Goal: Navigation & Orientation: Find specific page/section

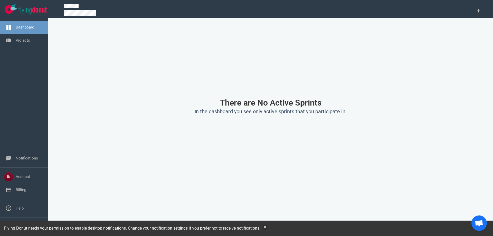
click at [20, 166] on nav "Notifications" at bounding box center [24, 158] width 48 height 18
click at [16, 41] on link "Projects" at bounding box center [23, 40] width 14 height 5
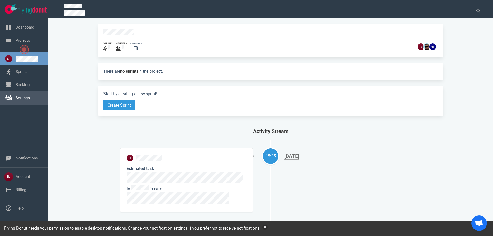
click at [30, 96] on link "Settings" at bounding box center [23, 98] width 14 height 5
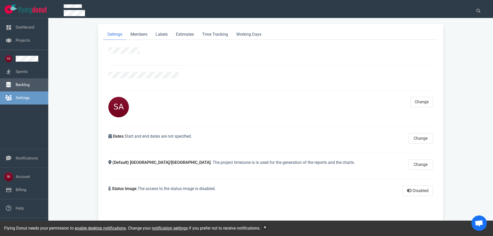
click at [25, 83] on link "Backlog" at bounding box center [23, 84] width 14 height 5
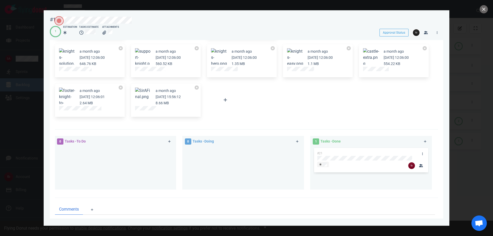
scroll to position [114, 0]
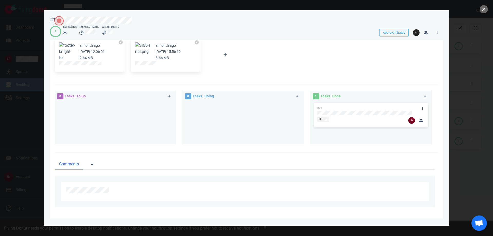
click at [477, 77] on div at bounding box center [246, 118] width 493 height 236
click at [484, 8] on button "close" at bounding box center [484, 9] width 8 height 8
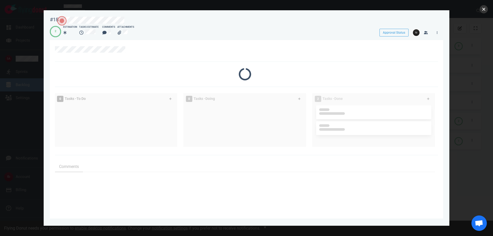
click at [484, 7] on button "close" at bounding box center [484, 9] width 8 height 8
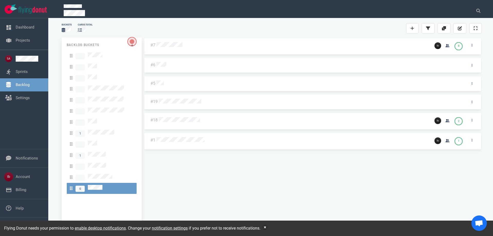
click at [160, 78] on div at bounding box center [309, 82] width 309 height 11
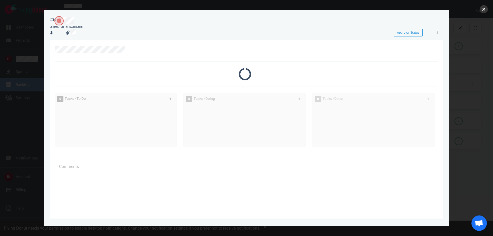
click at [483, 8] on button "close" at bounding box center [484, 9] width 8 height 8
click at [33, 60] on div at bounding box center [246, 118] width 493 height 236
click at [29, 16] on div at bounding box center [246, 118] width 493 height 236
click at [482, 9] on button "close" at bounding box center [484, 9] width 8 height 8
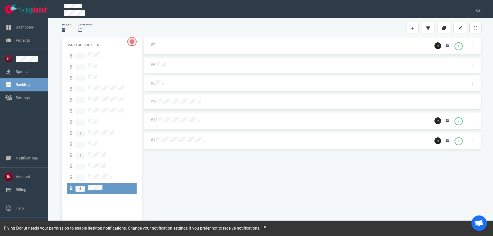
click at [184, 47] on div "#7 8 #6 #5 #19 #18 2 #1 1 #7 8" at bounding box center [313, 132] width 338 height 188
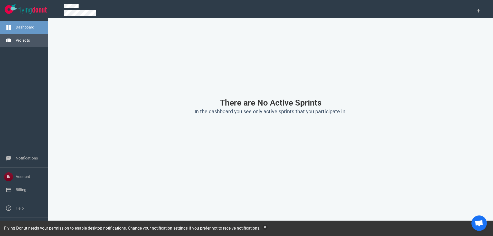
click at [16, 38] on link "Projects" at bounding box center [23, 40] width 14 height 5
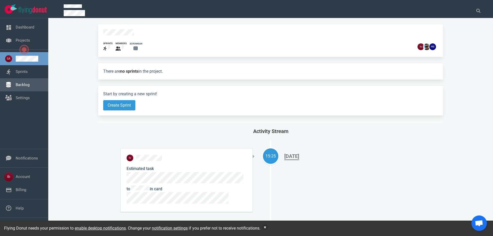
click at [17, 84] on link "Backlog" at bounding box center [23, 84] width 14 height 5
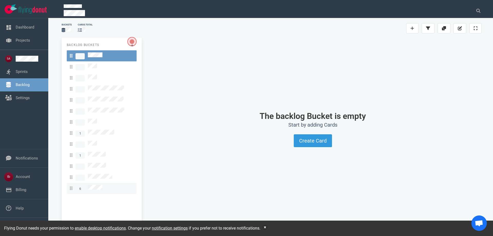
click at [97, 185] on span "6" at bounding box center [86, 188] width 33 height 7
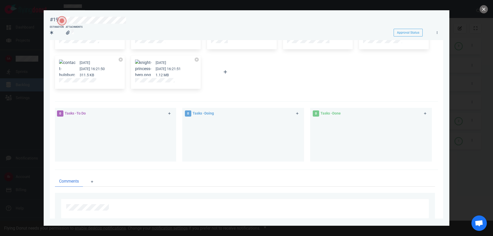
scroll to position [69, 0]
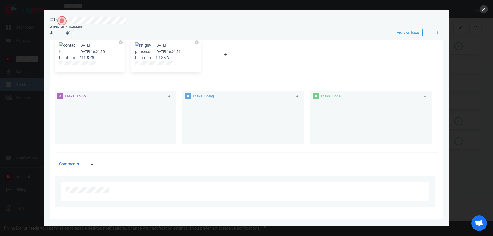
click at [486, 6] on button "close" at bounding box center [484, 9] width 8 height 8
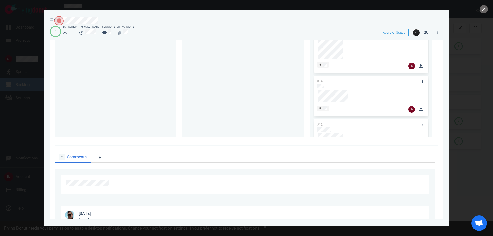
scroll to position [206, 0]
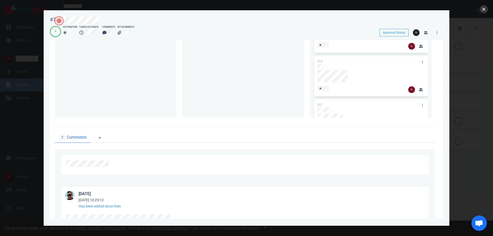
click at [481, 8] on button "close" at bounding box center [484, 9] width 8 height 8
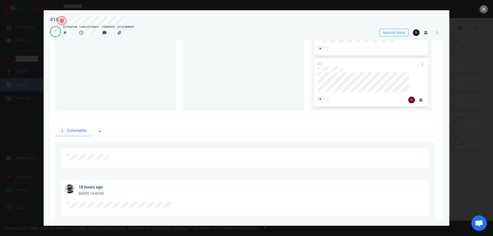
scroll to position [274, 0]
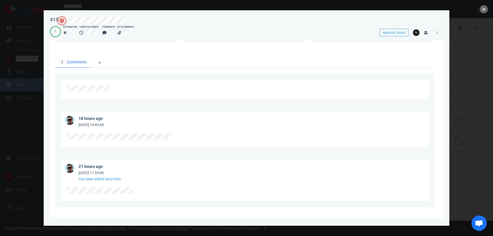
click at [489, 10] on div at bounding box center [246, 118] width 493 height 236
click at [485, 7] on button "close" at bounding box center [484, 9] width 8 height 8
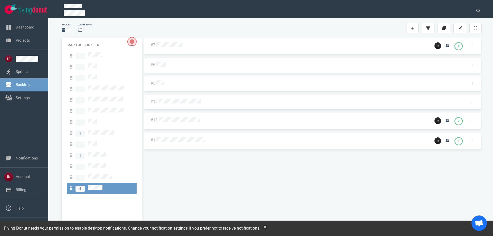
click at [264, 228] on div "Flying Donut needs your permission to enable desktop notifications . Change you…" at bounding box center [246, 228] width 493 height 15
click at [267, 229] on button "button" at bounding box center [265, 227] width 5 height 5
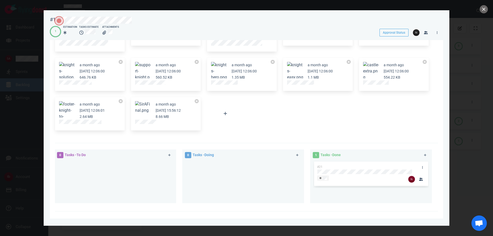
scroll to position [114, 0]
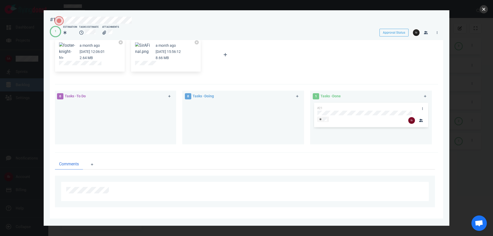
click at [484, 7] on button "close" at bounding box center [484, 9] width 8 height 8
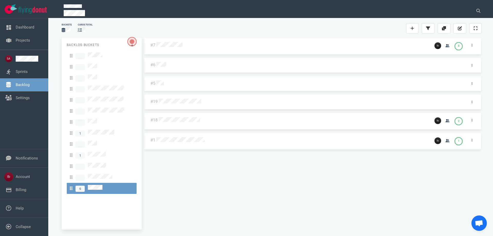
click at [221, 163] on div "#7 8 #6 #5 #19 #18 2 #1 1" at bounding box center [313, 132] width 338 height 188
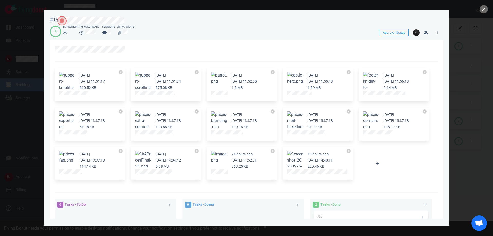
scroll to position [180, 0]
